Goal: Find specific page/section: Find specific page/section

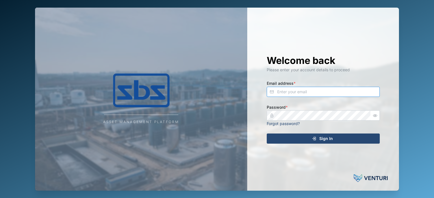
click at [316, 95] on input "Email address *" at bounding box center [322, 92] width 113 height 10
type input "[PERSON_NAME][EMAIL_ADDRESS][DOMAIN_NAME]"
click at [318, 138] on div "Sign In" at bounding box center [322, 139] width 104 height 10
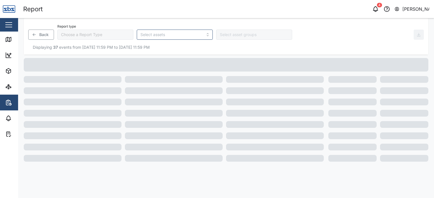
type input "Trip History"
click at [15, 38] on div "Map" at bounding box center [21, 39] width 13 height 6
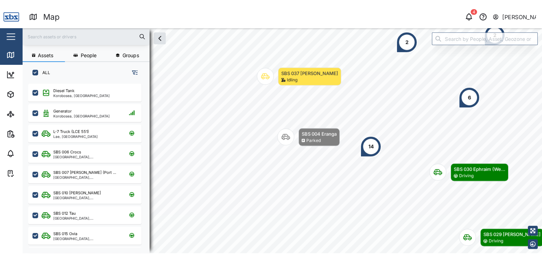
scroll to position [129, 88]
